Goal: Information Seeking & Learning: Learn about a topic

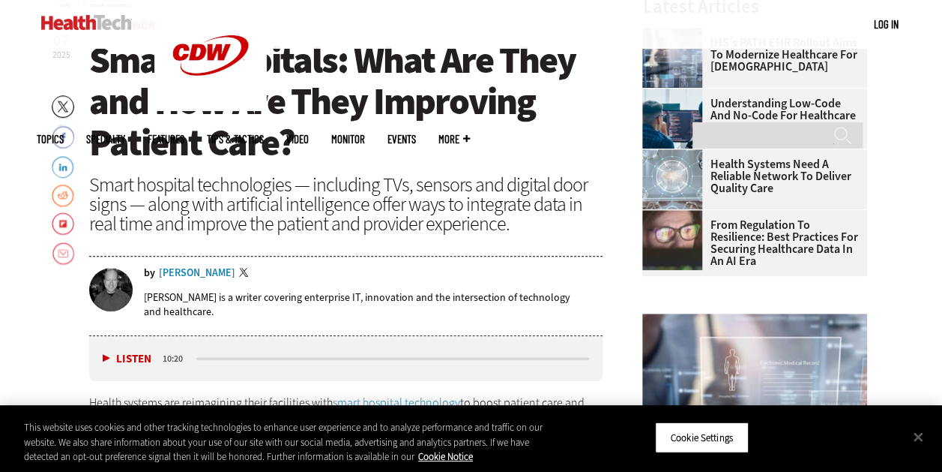
scroll to position [465, 0]
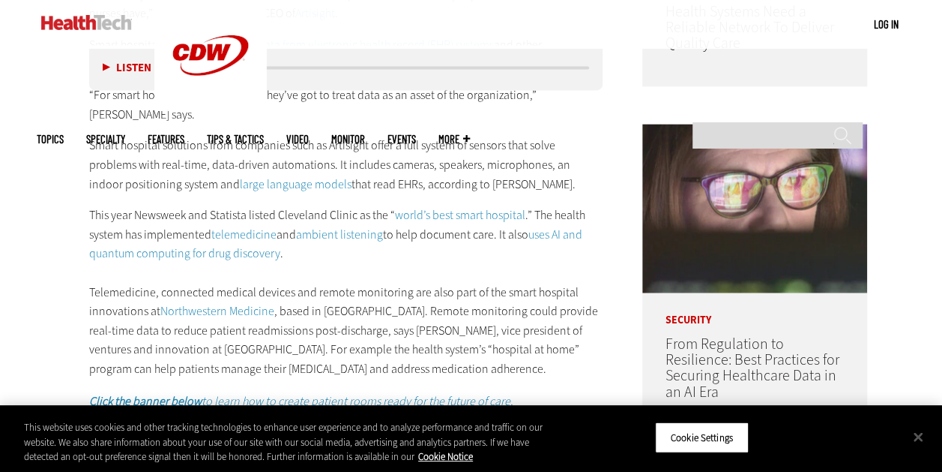
scroll to position [1044, 0]
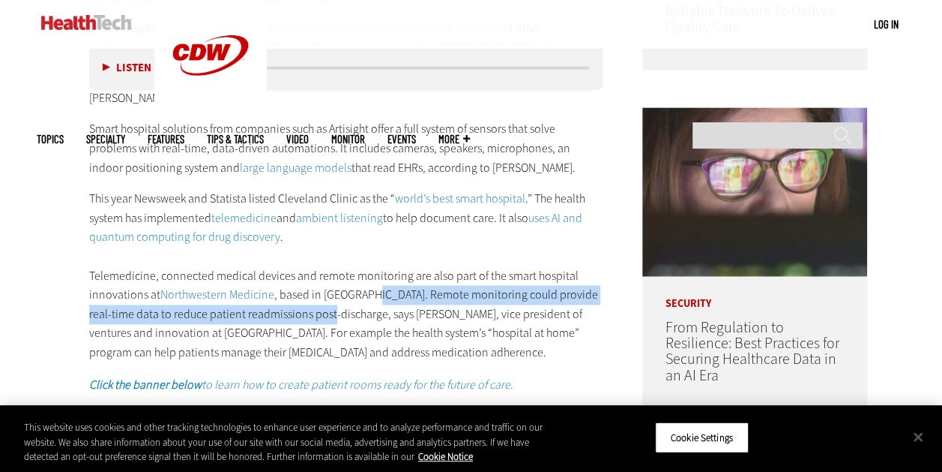
drag, startPoint x: 313, startPoint y: 293, endPoint x: 365, endPoint y: 276, distance: 54.5
click at [365, 276] on p "This year Newsweek and Statista listed Cleveland Clinic as the “ world’s best s…" at bounding box center [346, 275] width 514 height 172
copy p "Remote monitoring could provide real-time data to reduce patient readmissions p…"
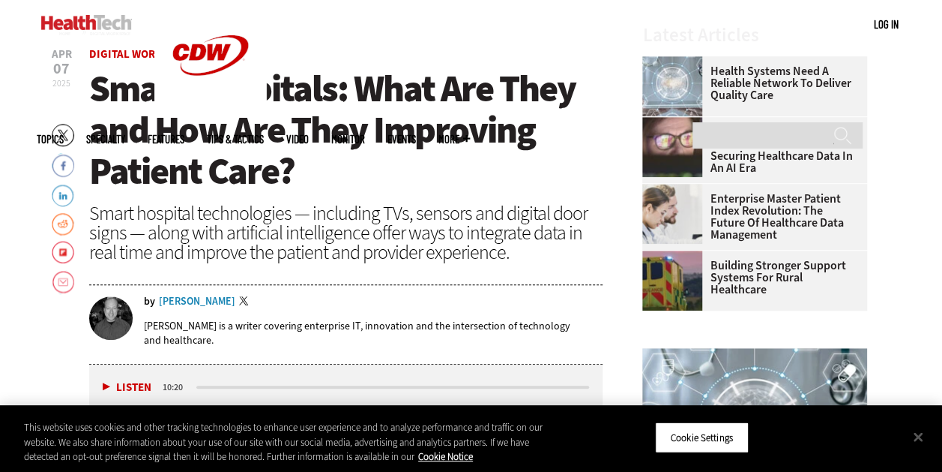
scroll to position [477, 0]
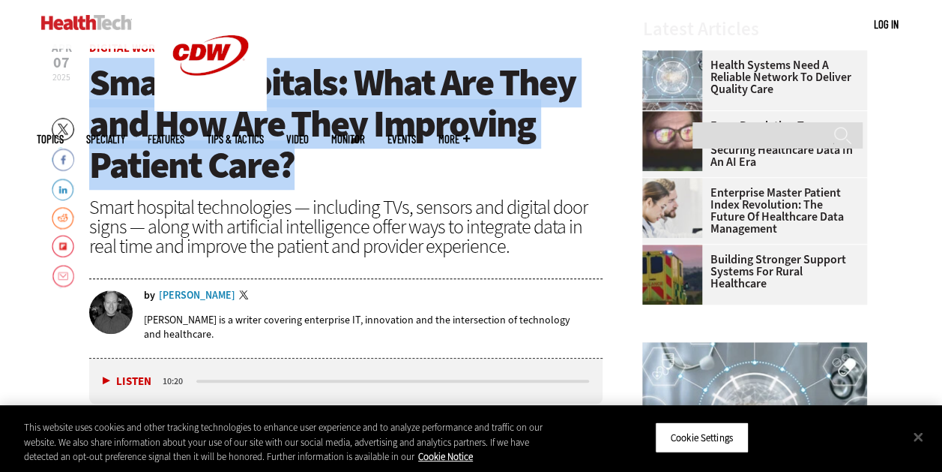
drag, startPoint x: 292, startPoint y: 163, endPoint x: 94, endPoint y: 84, distance: 213.3
click at [94, 84] on span "Smart Hospitals: What Are They and How Are They Improving Patient Care?" at bounding box center [332, 124] width 487 height 132
drag, startPoint x: 94, startPoint y: 84, endPoint x: 102, endPoint y: 82, distance: 7.6
copy span "Smart Hospitals: What Are They and How Are They Improving Patient Care?"
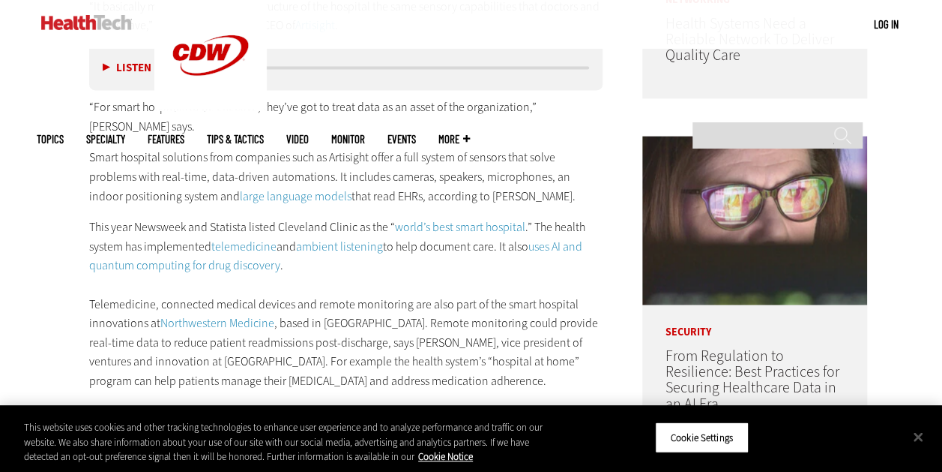
scroll to position [1044, 0]
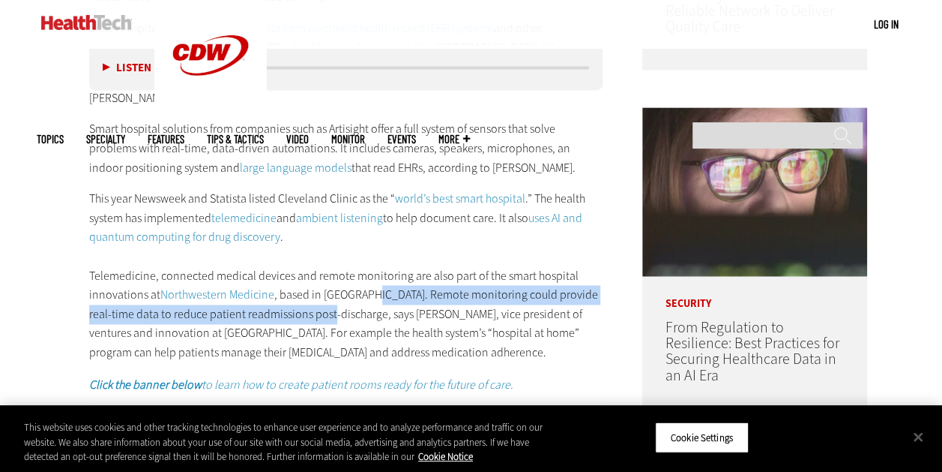
drag, startPoint x: 313, startPoint y: 292, endPoint x: 367, endPoint y: 274, distance: 56.4
click at [367, 274] on p "This year Newsweek and Statista listed Cleveland Clinic as the “ world’s best s…" at bounding box center [346, 275] width 514 height 172
drag, startPoint x: 367, startPoint y: 274, endPoint x: 385, endPoint y: 272, distance: 18.1
copy p "Remote monitoring could provide real-time data to reduce patient readmissions p…"
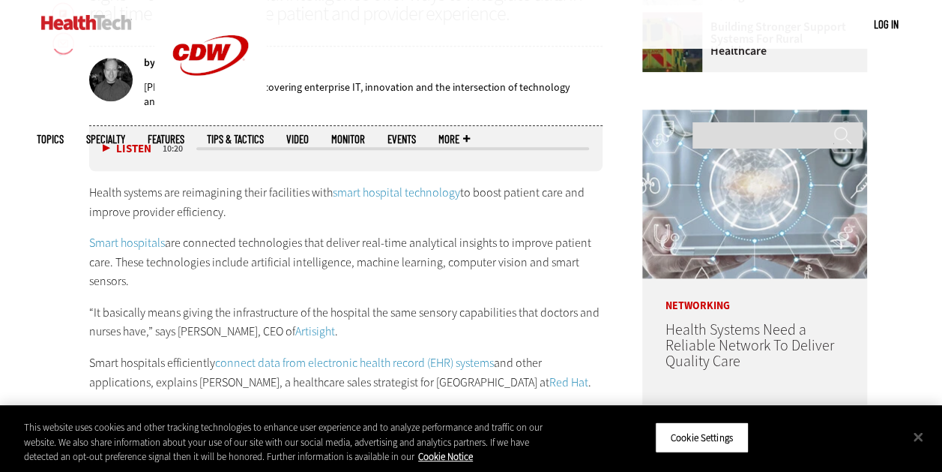
scroll to position [590, 0]
